Goal: Task Accomplishment & Management: Use online tool/utility

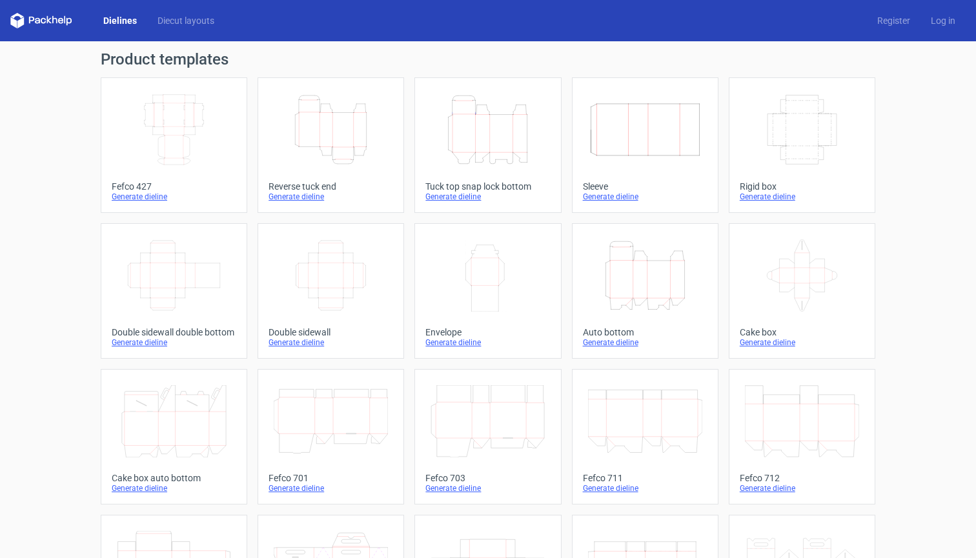
click at [790, 117] on icon "Width Depth Height" at bounding box center [802, 130] width 114 height 72
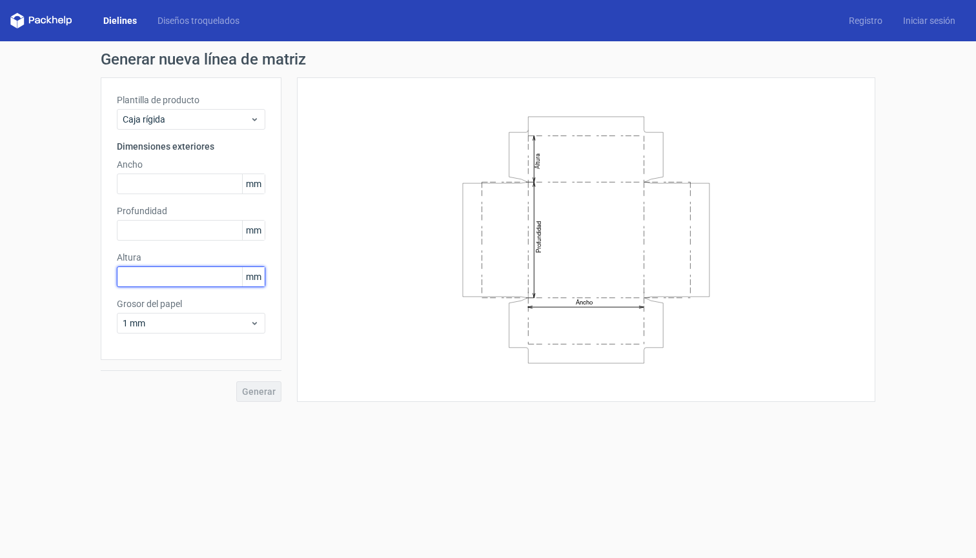
click at [186, 272] on input "text" at bounding box center [191, 277] width 148 height 21
click at [203, 282] on input "05" at bounding box center [191, 277] width 148 height 21
type input "05"
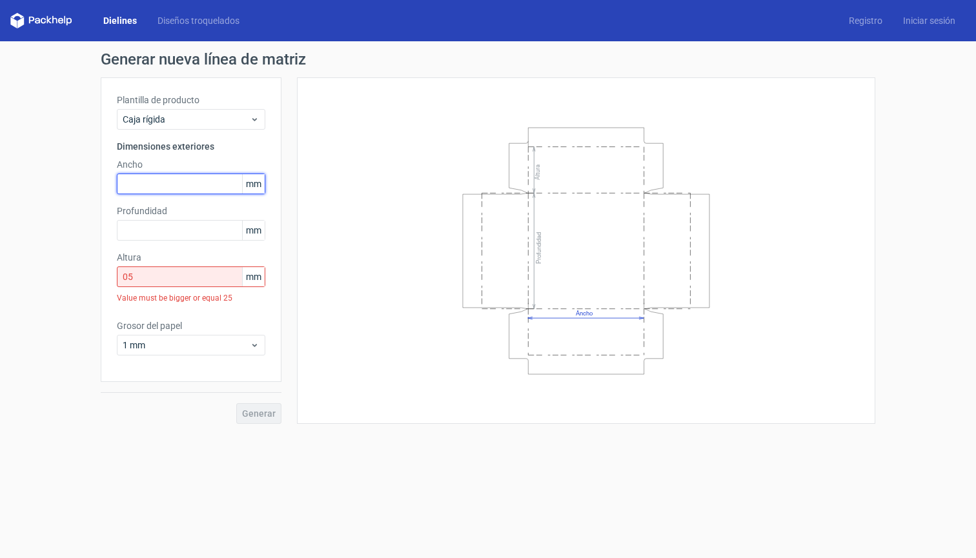
click at [171, 177] on input "text" at bounding box center [191, 184] width 148 height 21
click at [208, 180] on input "410" at bounding box center [191, 184] width 148 height 21
type input "4"
click at [191, 181] on input "1" at bounding box center [191, 184] width 148 height 21
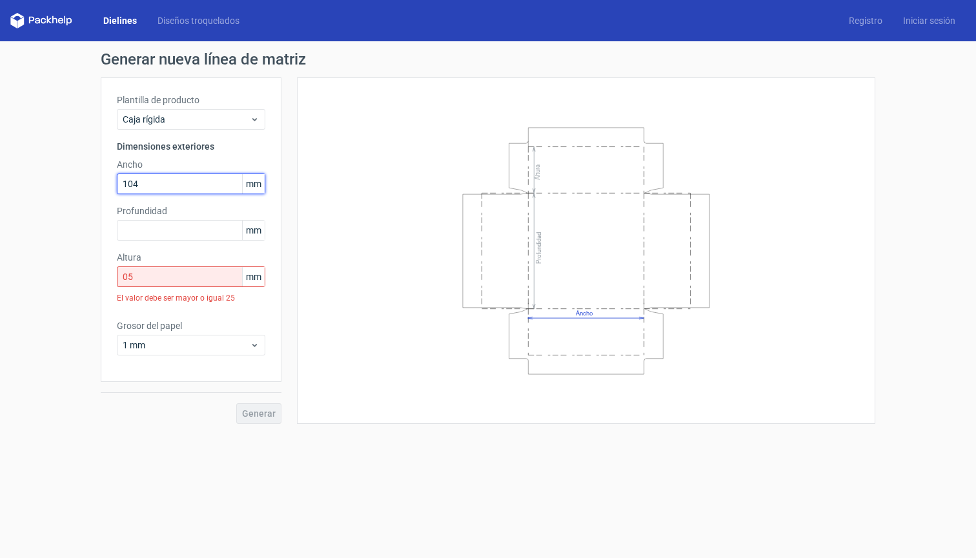
click at [194, 190] on input "104" at bounding box center [191, 184] width 148 height 21
type input "1"
click at [179, 195] on div "Plantilla de producto Caja rígida Dimensiones exteriores Ancho 041 mm Profundid…" at bounding box center [191, 229] width 181 height 305
click at [177, 186] on input "041" at bounding box center [191, 184] width 148 height 21
click at [166, 183] on input "04" at bounding box center [191, 184] width 148 height 21
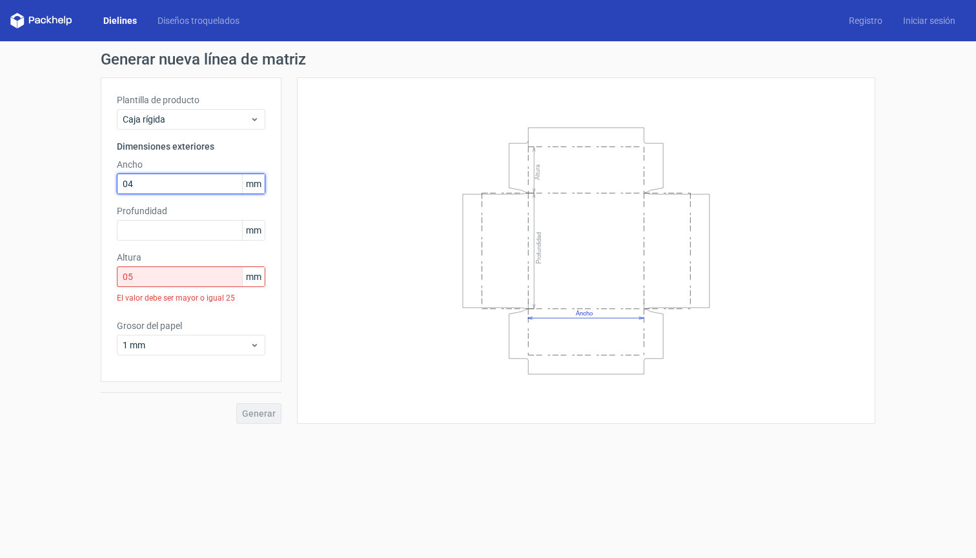
click at [166, 183] on input "04" at bounding box center [191, 184] width 148 height 21
click at [161, 186] on input "104" at bounding box center [191, 184] width 148 height 21
type input "1"
click at [180, 183] on input "401" at bounding box center [191, 184] width 148 height 21
type input "4"
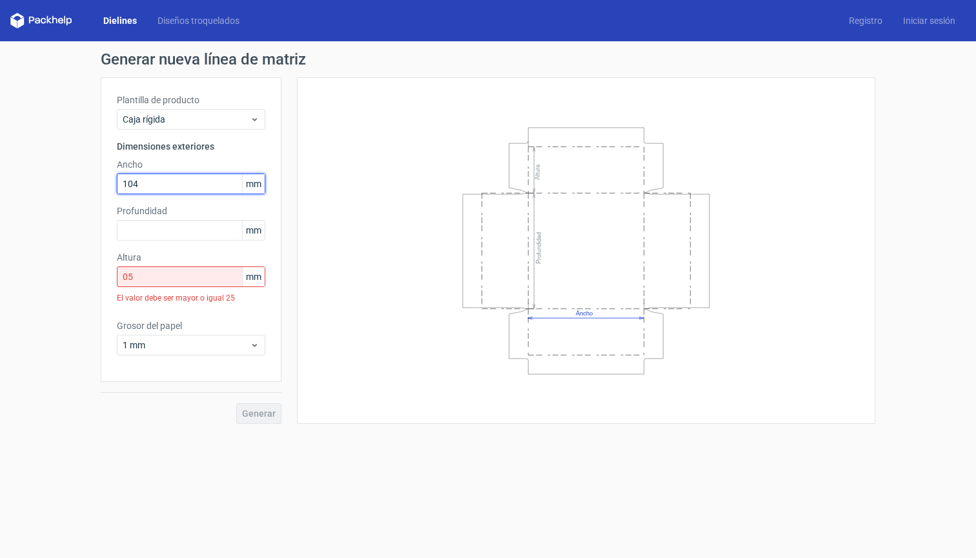
click at [192, 183] on input "104" at bounding box center [191, 184] width 148 height 21
type input "1"
click at [194, 182] on input "41" at bounding box center [191, 184] width 148 height 21
click at [145, 185] on input "101014" at bounding box center [191, 184] width 148 height 21
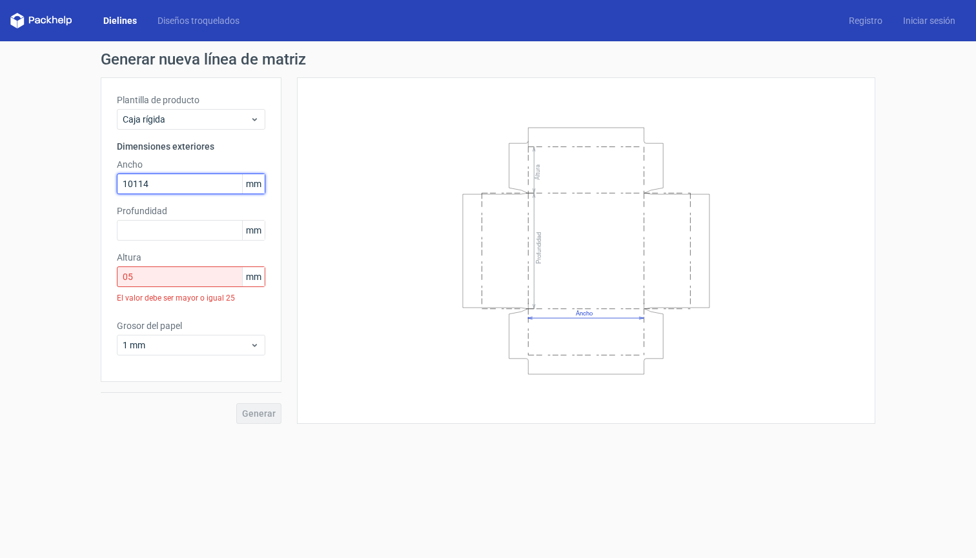
click at [134, 186] on input "10114" at bounding box center [191, 184] width 148 height 21
click at [128, 186] on input "1114" at bounding box center [191, 184] width 148 height 21
click at [208, 186] on input "114" at bounding box center [191, 184] width 148 height 21
type input "111"
click at [219, 272] on input "05" at bounding box center [191, 277] width 148 height 21
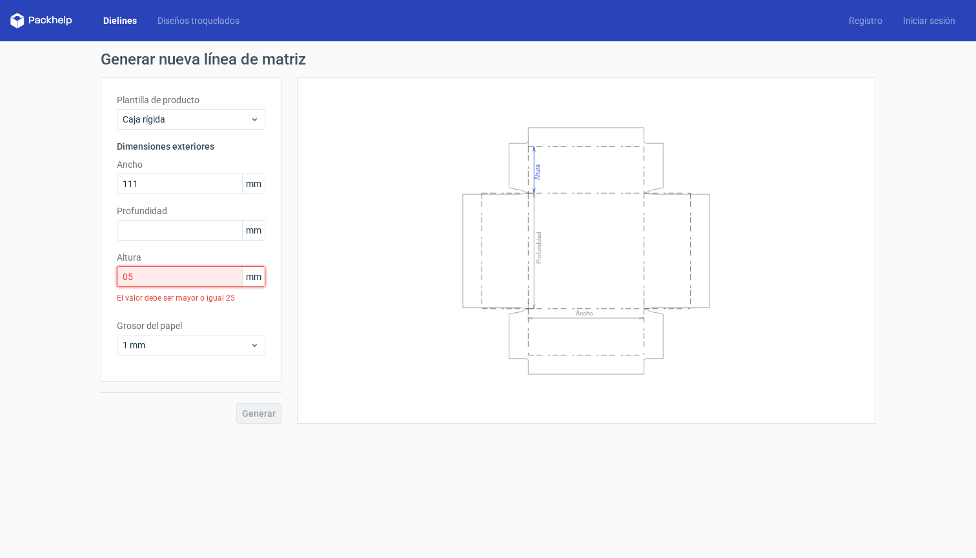
type input "0"
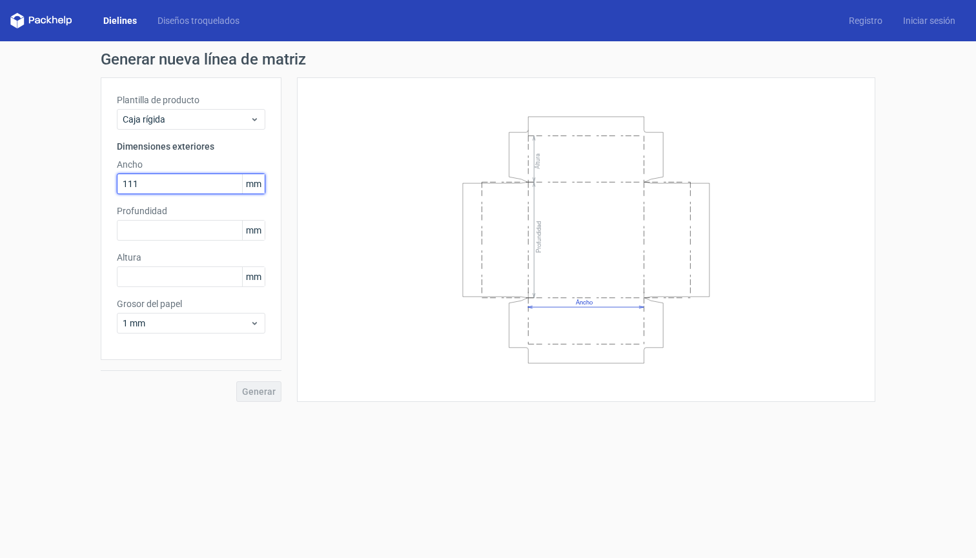
click at [211, 185] on input "111" at bounding box center [191, 184] width 148 height 21
click at [220, 187] on input "410" at bounding box center [191, 184] width 148 height 21
type input "4"
click at [257, 125] on div "Caja rígida" at bounding box center [191, 119] width 148 height 21
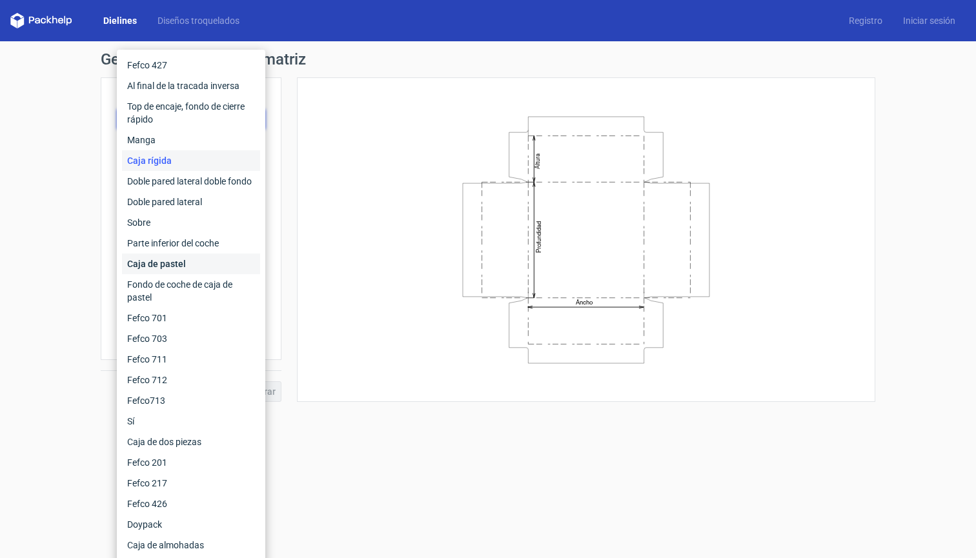
click at [192, 260] on div "Caja de pastel" at bounding box center [191, 264] width 138 height 21
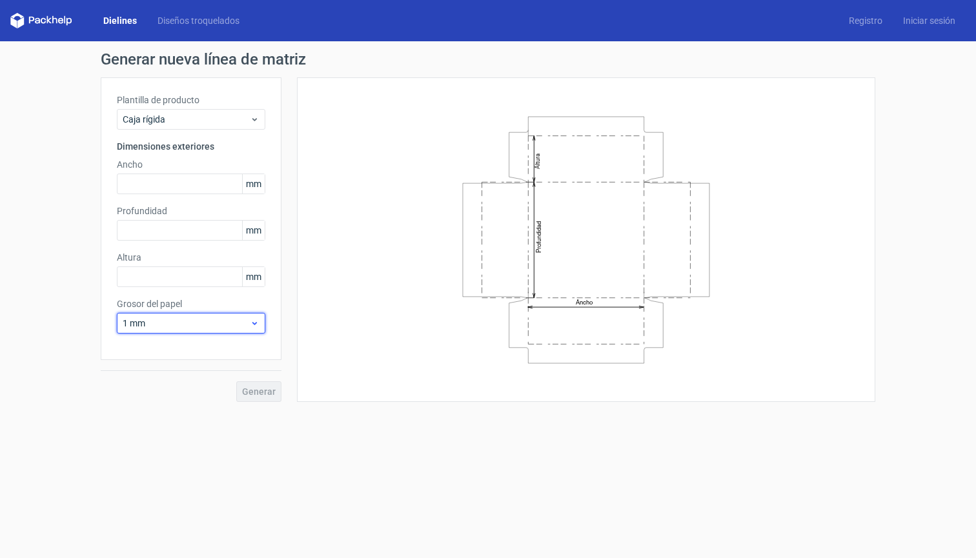
click at [257, 328] on div "1 mm" at bounding box center [191, 323] width 148 height 21
click at [257, 328] on icon at bounding box center [255, 323] width 10 height 10
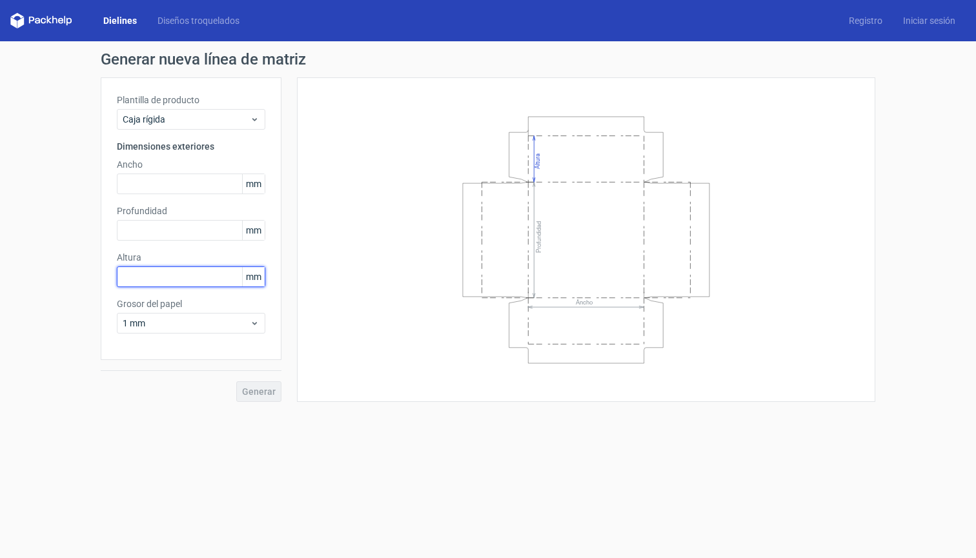
click at [179, 278] on input "text" at bounding box center [191, 277] width 148 height 21
click at [560, 1] on div "Dielines Diseños troquelados Registro Iniciar sesión" at bounding box center [488, 20] width 976 height 41
click at [176, 236] on input "text" at bounding box center [191, 230] width 148 height 21
type input "520"
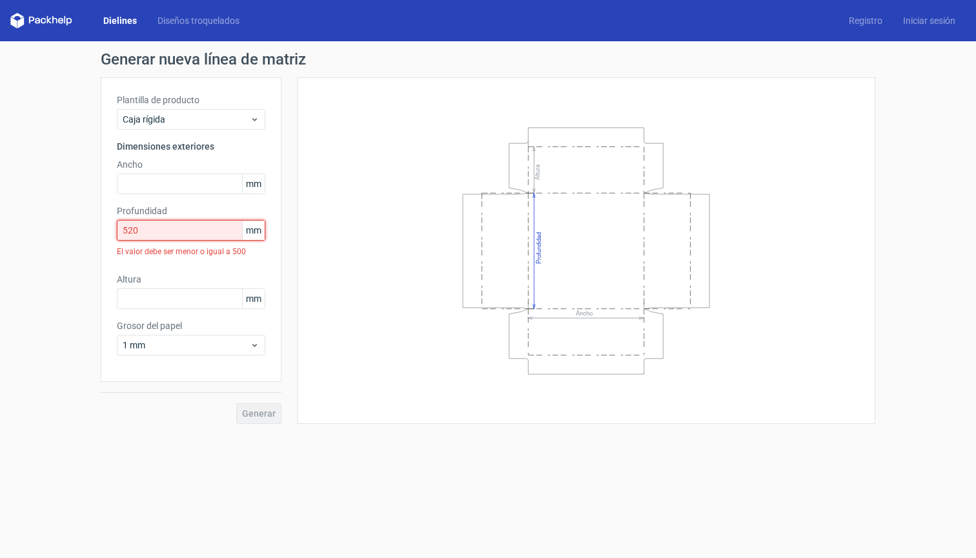
click at [189, 225] on input "520" at bounding box center [191, 230] width 148 height 21
drag, startPoint x: 205, startPoint y: 227, endPoint x: 64, endPoint y: 228, distance: 140.7
click at [63, 228] on div "Generar nueva línea de matriz Plantilla de producto Caja rígida Dimensiones ext…" at bounding box center [488, 237] width 976 height 393
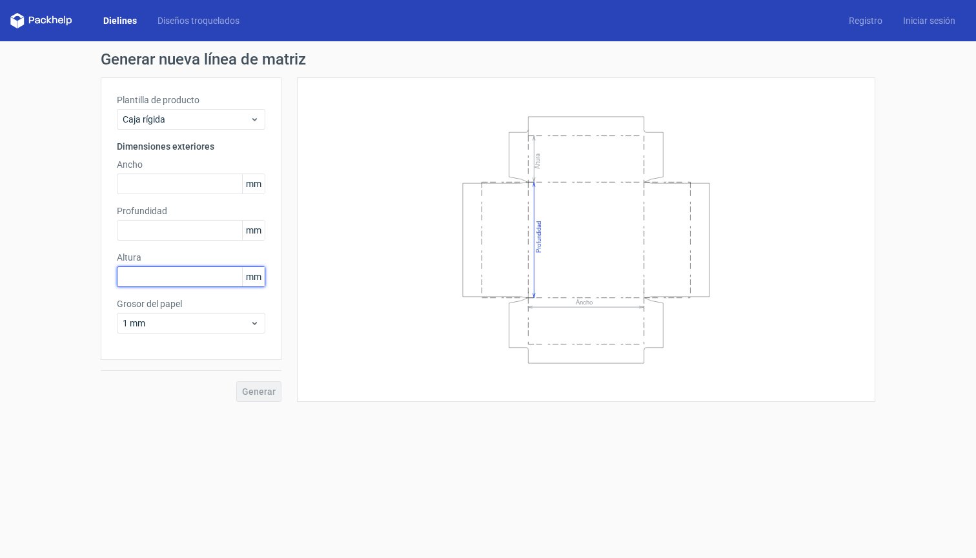
click at [194, 270] on input "text" at bounding box center [191, 277] width 148 height 21
paste input "50"
type input "50"
click at [217, 226] on input "text" at bounding box center [191, 230] width 148 height 21
click at [183, 185] on input "text" at bounding box center [191, 184] width 148 height 21
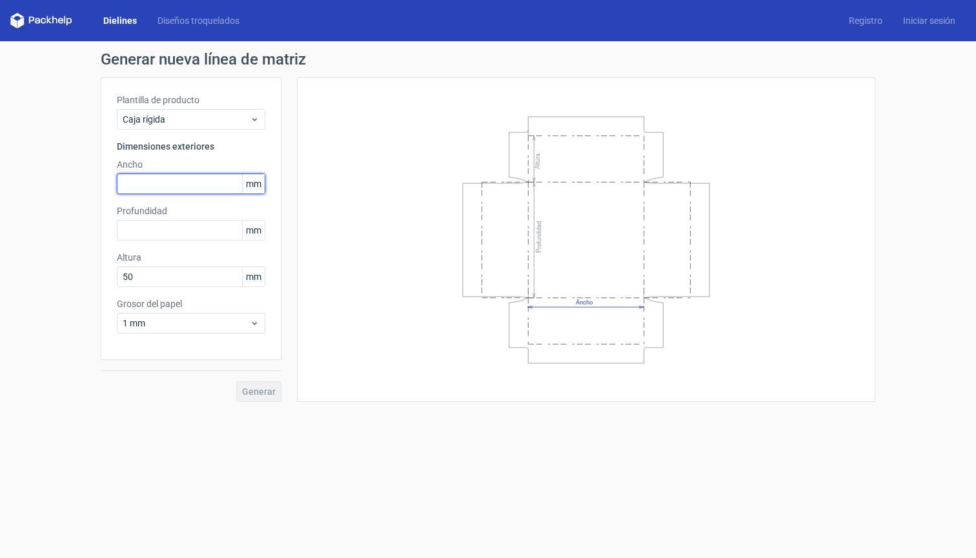
paste input "140"
type input "140"
click at [184, 237] on input "text" at bounding box center [191, 230] width 148 height 21
paste input "205"
type input "205"
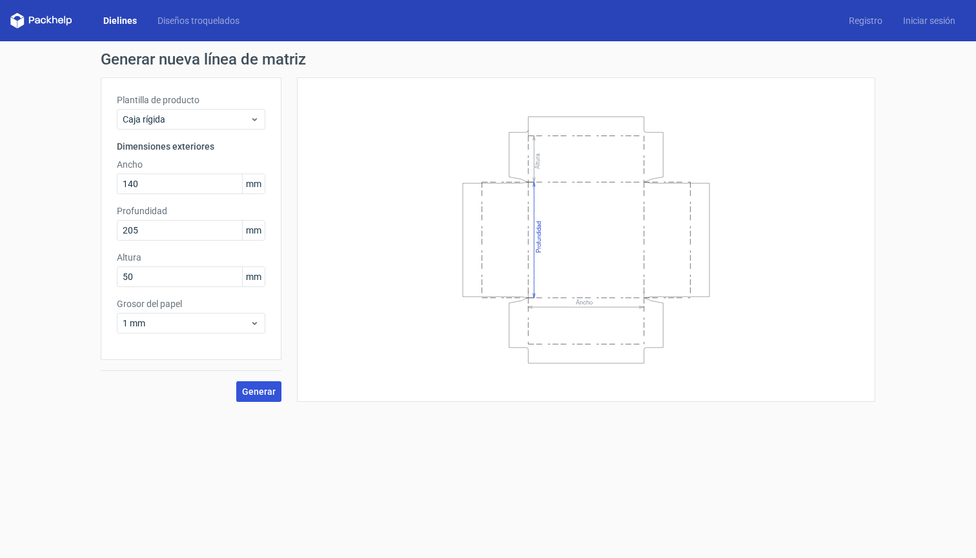
click at [269, 385] on button "Generar" at bounding box center [258, 391] width 45 height 21
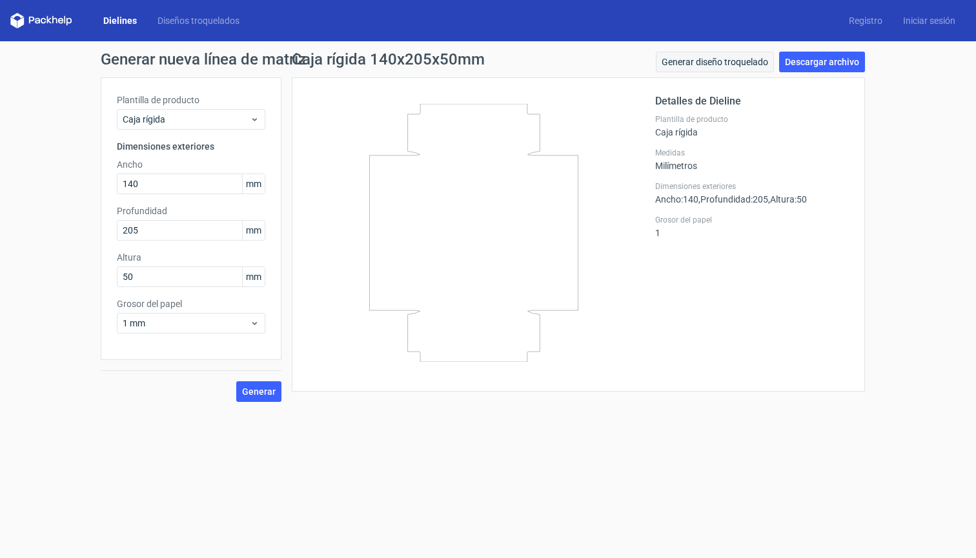
click at [708, 58] on link "Generar diseño troquelado" at bounding box center [715, 62] width 118 height 21
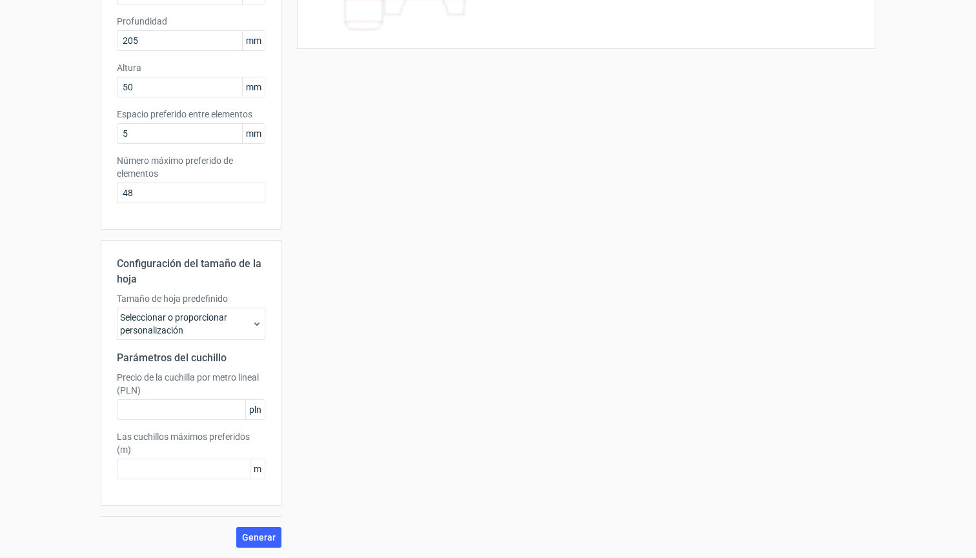
scroll to position [190, 0]
click at [249, 325] on div "Seleccionar o proporcionar personalización" at bounding box center [191, 324] width 148 height 32
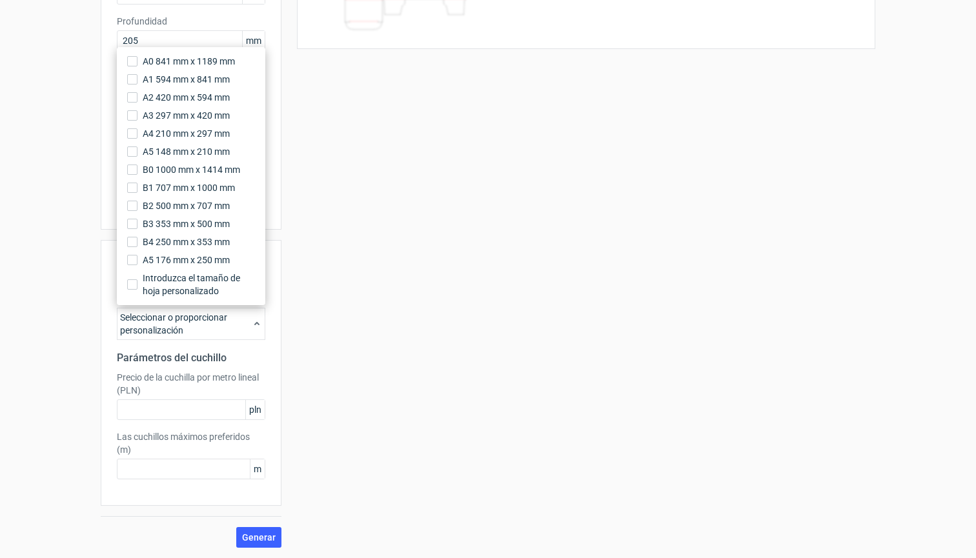
click at [249, 325] on div "Seleccionar o proporcionar personalización" at bounding box center [191, 324] width 148 height 32
click at [347, 342] on div "Tus diseños troquelados se enumerarán aquí una vez que los generes Altura Profu…" at bounding box center [578, 218] width 594 height 660
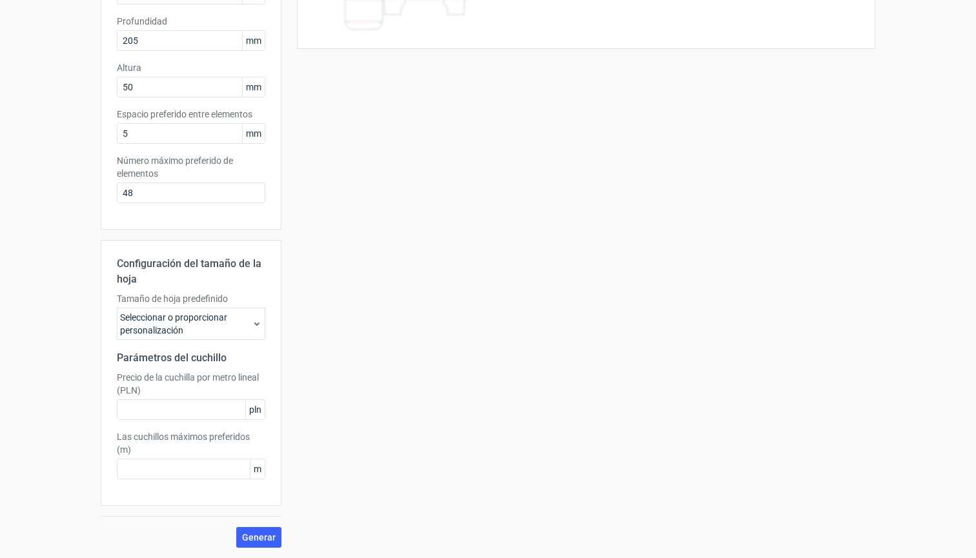
scroll to position [0, 0]
click at [250, 316] on div "Seleccionar o proporcionar personalización" at bounding box center [191, 324] width 148 height 32
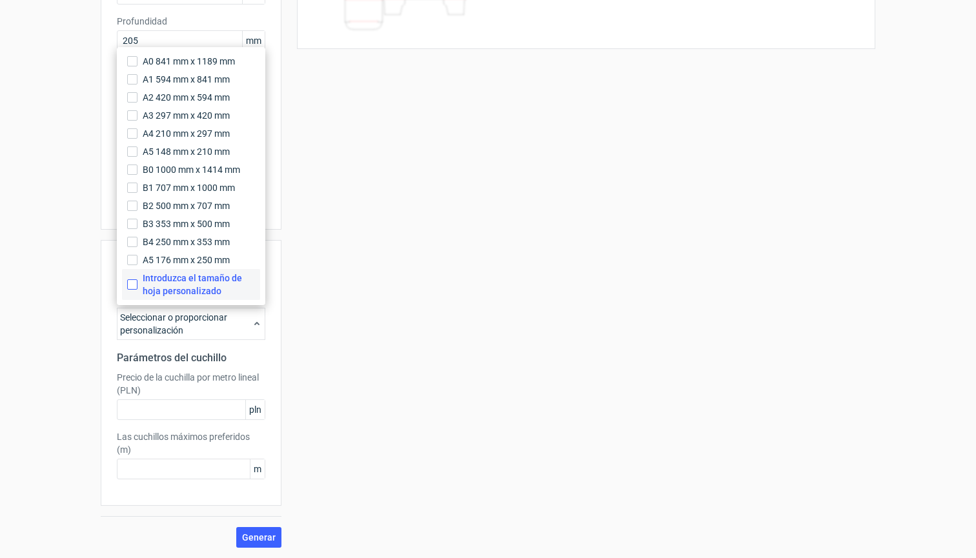
click at [130, 283] on input "Introduzca el tamaño de hoja personalizado" at bounding box center [132, 284] width 10 height 10
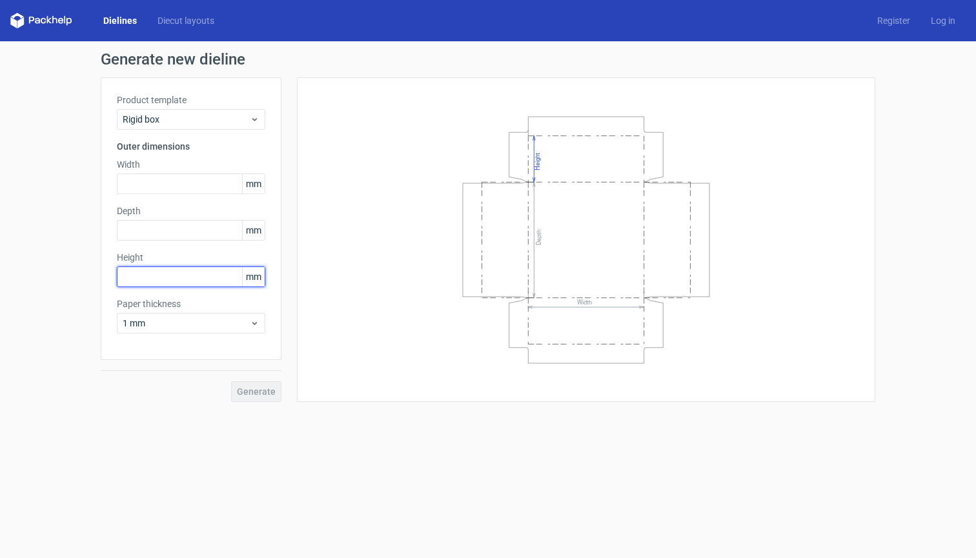
click at [201, 285] on input "text" at bounding box center [191, 277] width 148 height 21
paste input "50"
type input "50"
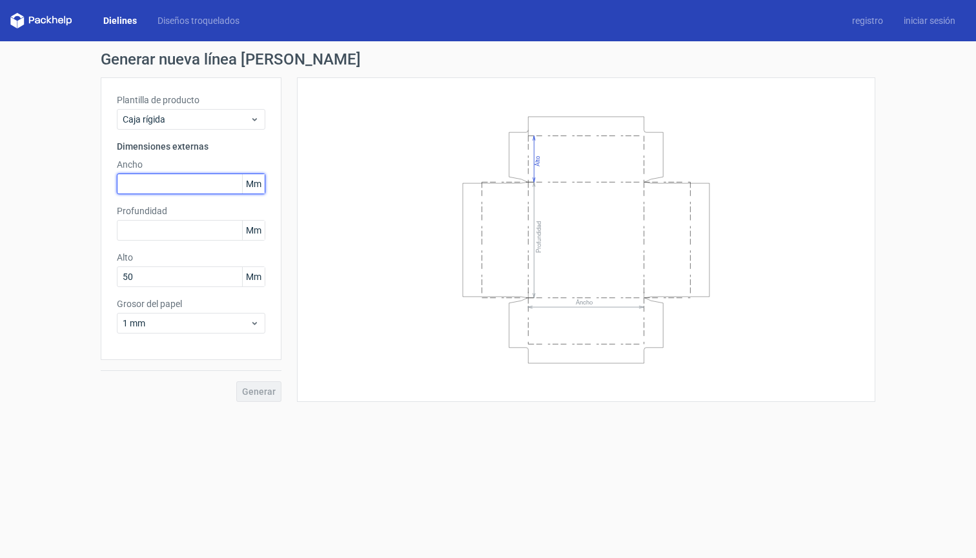
click at [185, 184] on input "text" at bounding box center [191, 184] width 148 height 21
paste input "140"
type input "140"
click at [187, 230] on input "text" at bounding box center [191, 230] width 148 height 21
paste input "205"
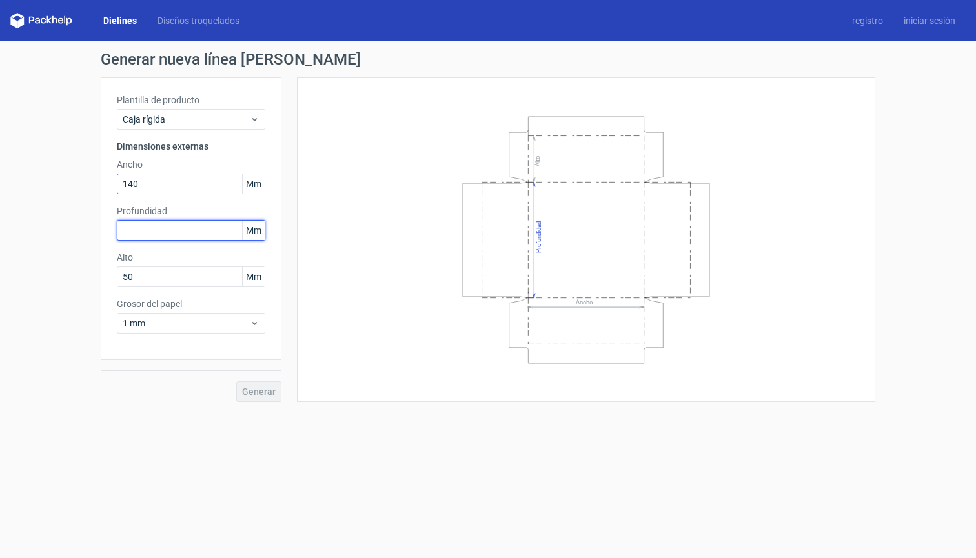
type input "205"
click at [254, 391] on span "Generar" at bounding box center [259, 391] width 34 height 9
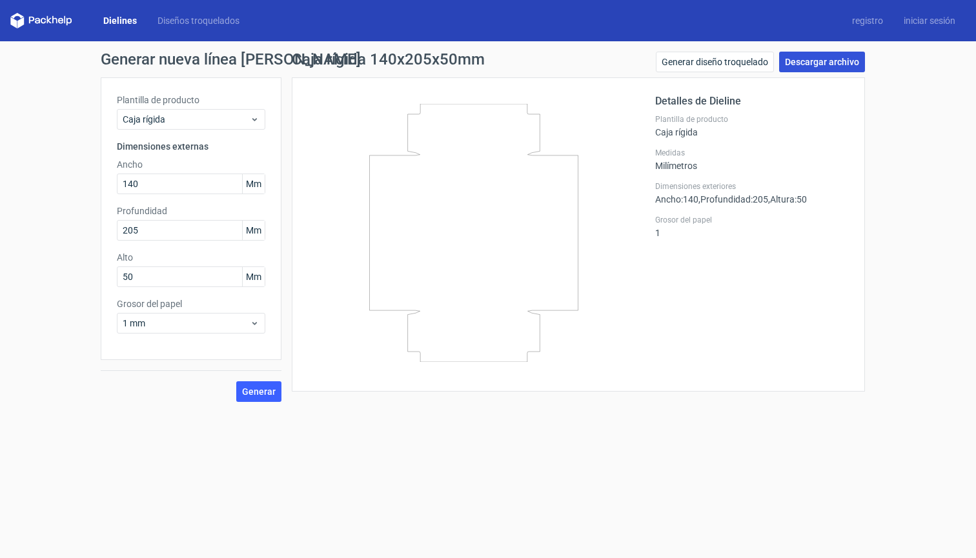
click at [816, 66] on link "Descargar archivo" at bounding box center [822, 62] width 86 height 21
click at [700, 67] on link "Generar diseño troquelado" at bounding box center [715, 62] width 118 height 21
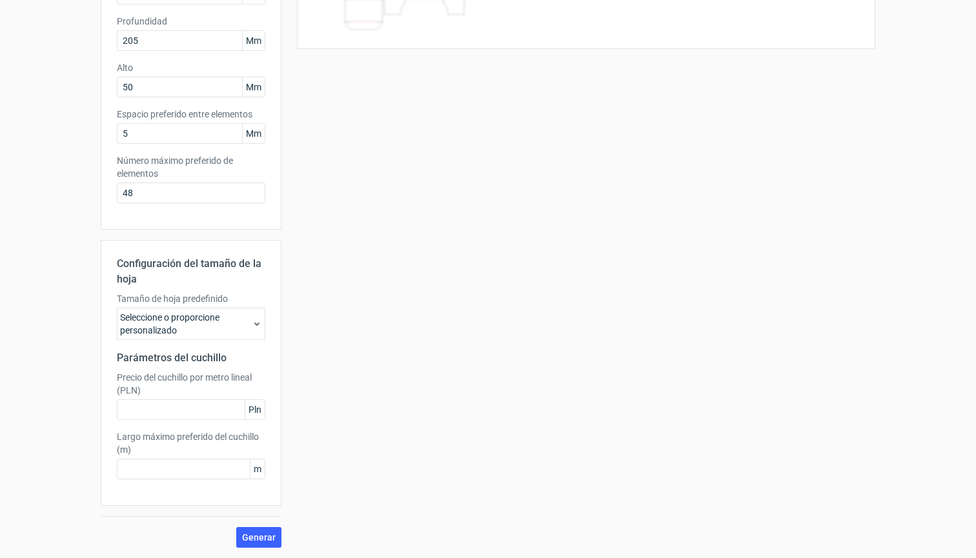
scroll to position [190, 0]
click at [197, 407] on input "text" at bounding box center [191, 409] width 148 height 21
click at [255, 323] on use at bounding box center [256, 324] width 5 height 3
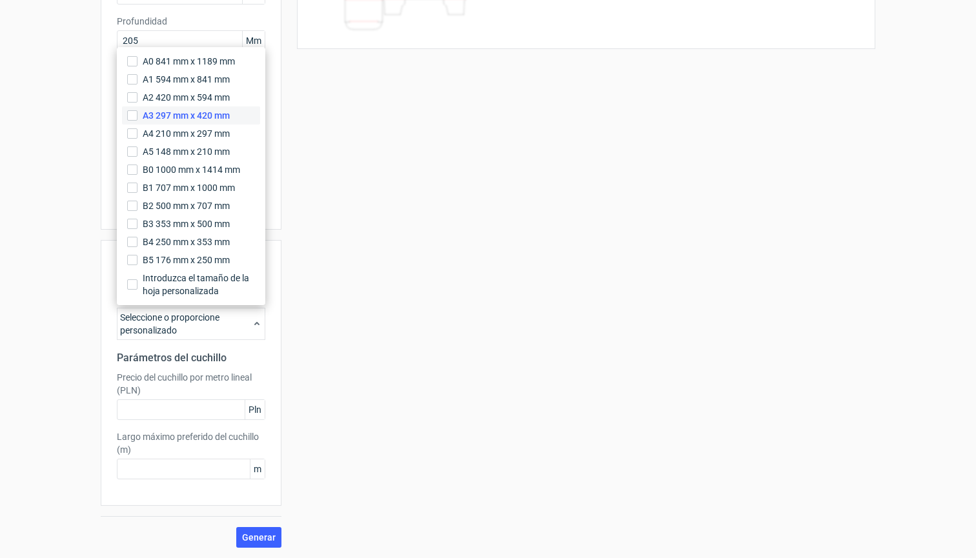
click at [196, 114] on span "A3 297 mm x 420 mm" at bounding box center [186, 115] width 87 height 13
click at [137, 114] on input "A3 297 mm x 420 mm" at bounding box center [132, 115] width 10 height 10
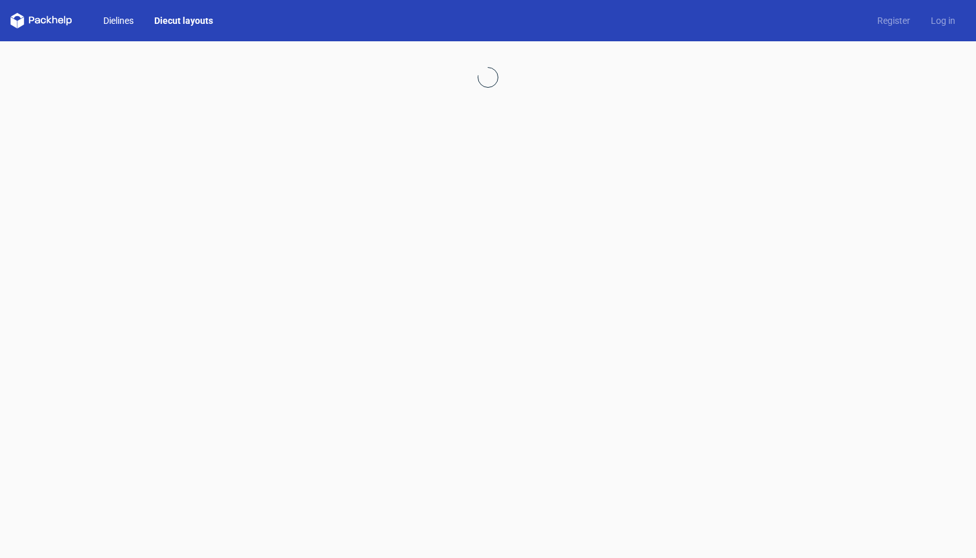
click at [120, 19] on link "Dielines" at bounding box center [118, 20] width 51 height 13
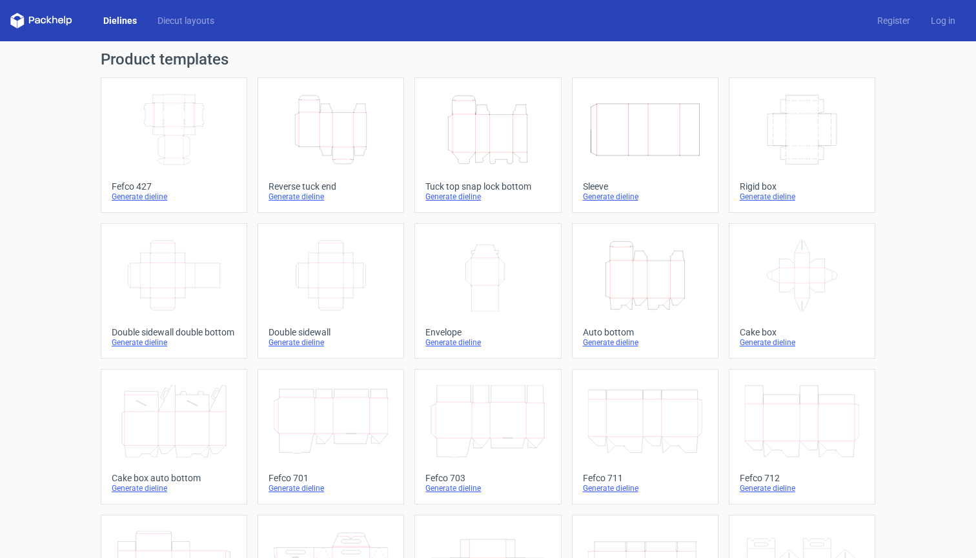
click at [767, 142] on icon "Width Depth Height" at bounding box center [802, 130] width 114 height 72
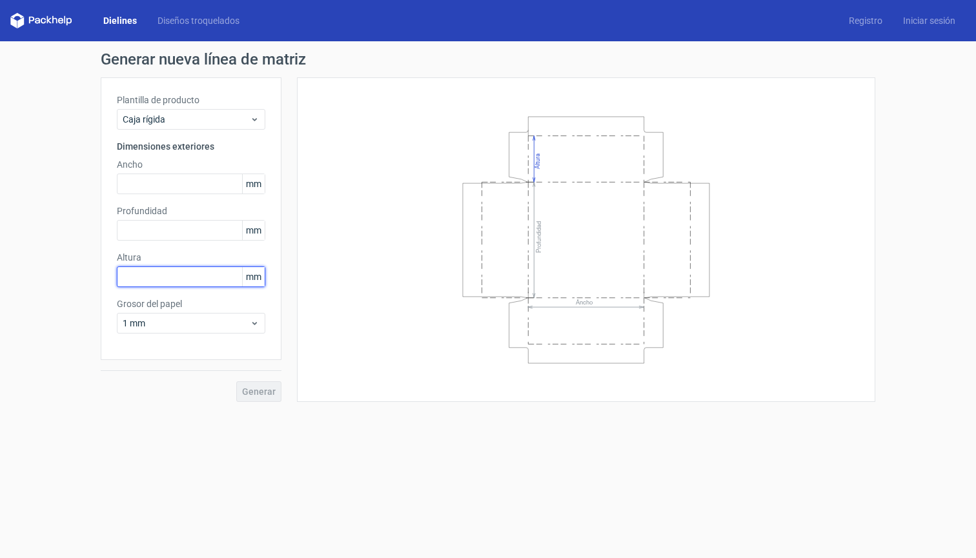
click at [159, 272] on input "text" at bounding box center [191, 277] width 148 height 21
paste input "50"
type input "50"
click at [190, 177] on input "text" at bounding box center [191, 184] width 148 height 21
paste input "140"
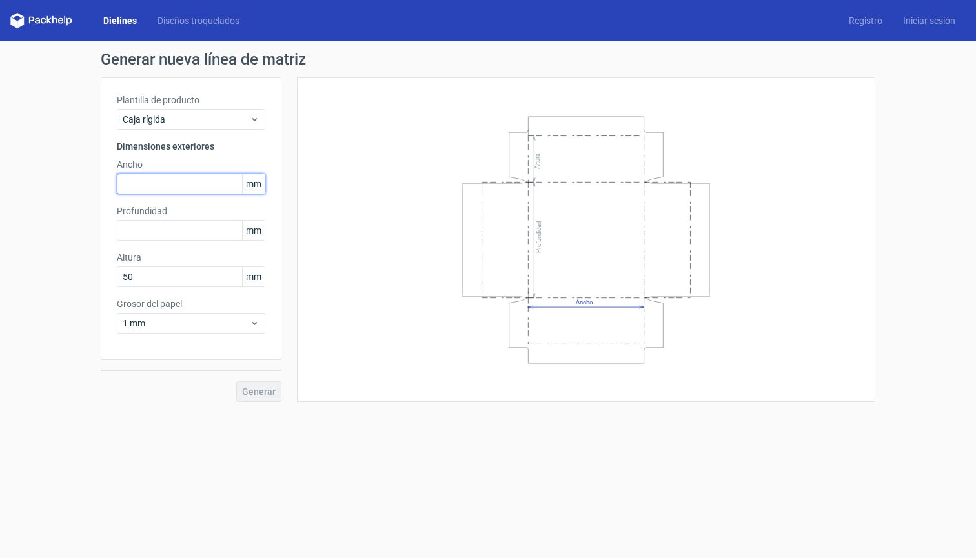
type input "140"
click at [201, 230] on input "text" at bounding box center [191, 230] width 148 height 21
paste input "205"
type input "205"
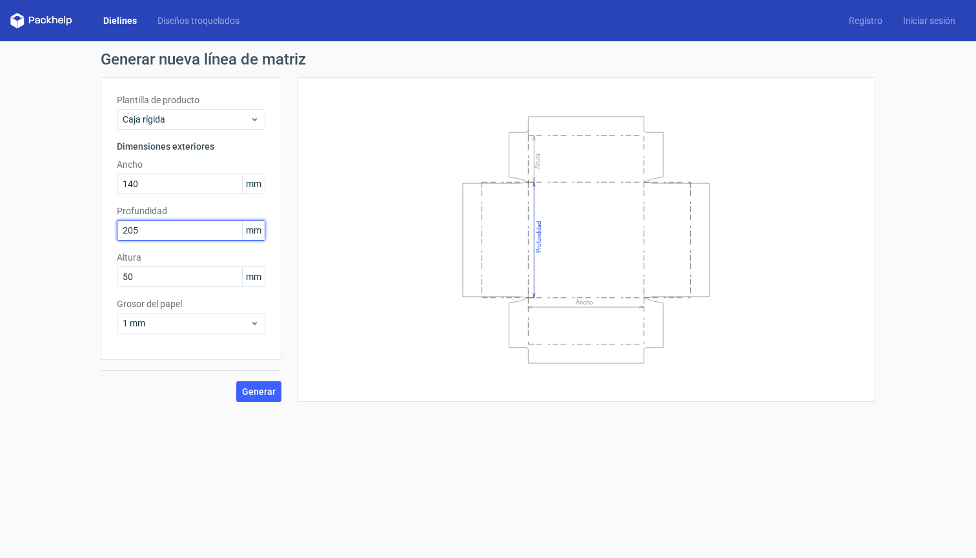
click at [259, 392] on button "Generar" at bounding box center [258, 391] width 45 height 21
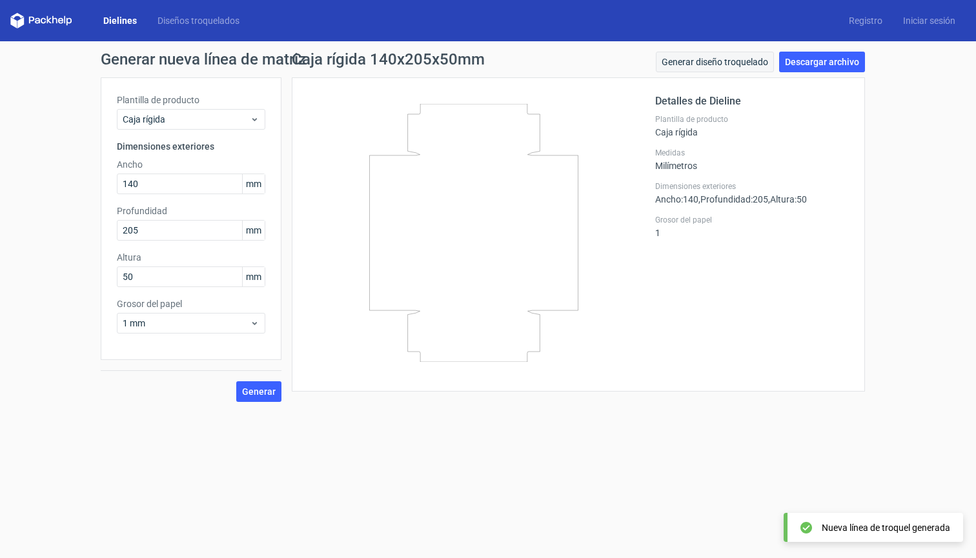
click at [734, 65] on link "Generar diseño troquelado" at bounding box center [715, 62] width 118 height 21
click at [65, 342] on div "Generar nueva línea de matriz Plantilla de producto Caja rígida Dimensiones ext…" at bounding box center [488, 226] width 976 height 371
click at [267, 385] on button "Generar" at bounding box center [258, 391] width 45 height 21
click at [757, 63] on link "Generar diseño troquelado" at bounding box center [715, 62] width 118 height 21
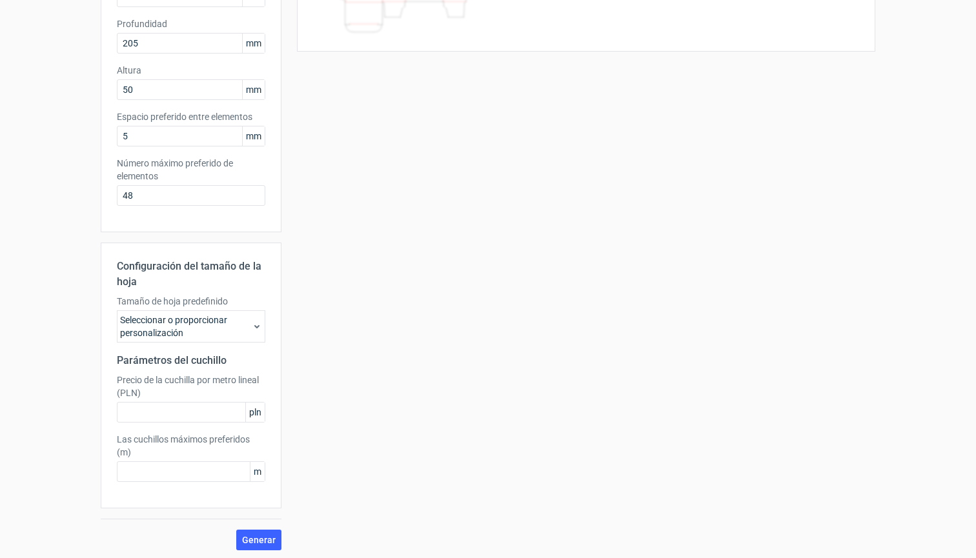
scroll to position [187, 0]
click at [259, 329] on icon at bounding box center [257, 327] width 10 height 10
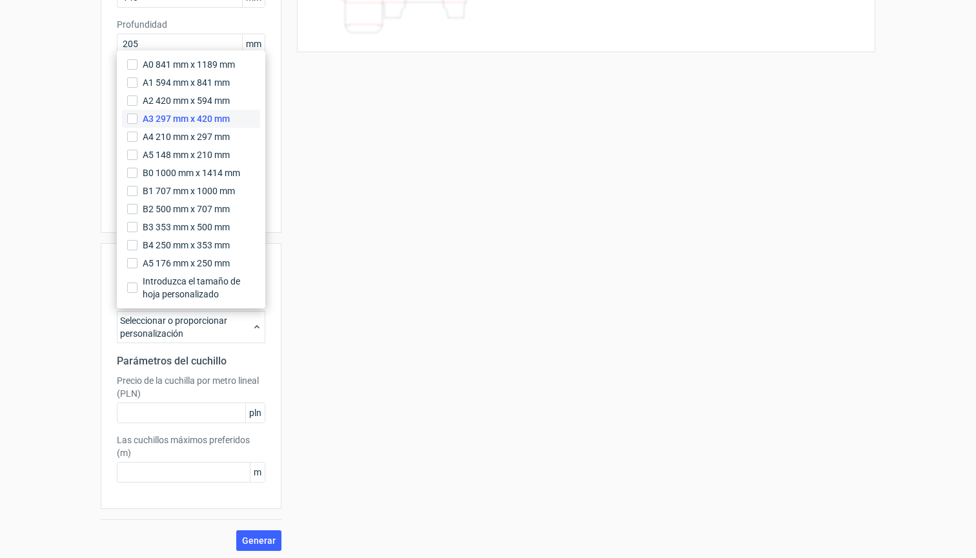
click at [221, 120] on span "A3 297 mm x 420 mm" at bounding box center [186, 118] width 87 height 13
click at [137, 120] on input "A3 297 mm x 420 mm" at bounding box center [132, 119] width 10 height 10
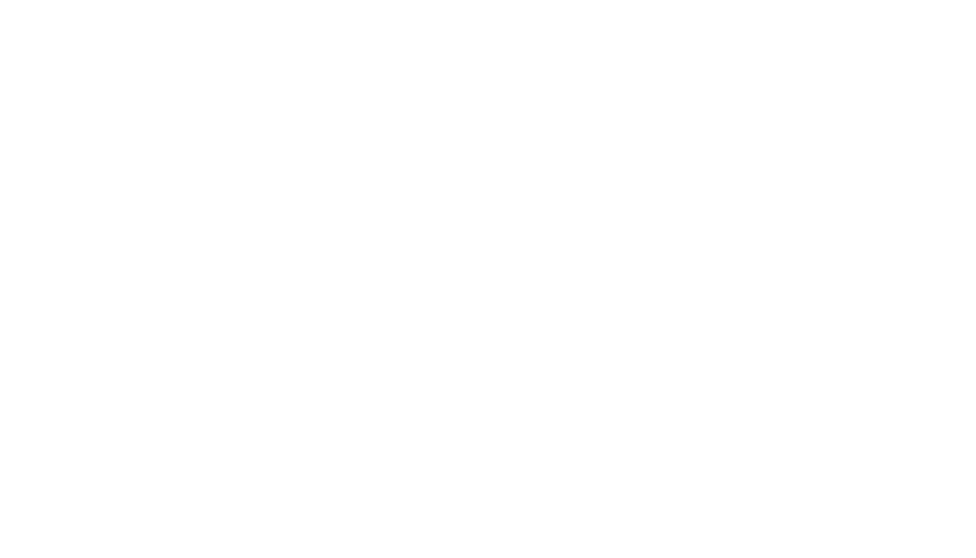
scroll to position [0, 0]
